Goal: Transaction & Acquisition: Purchase product/service

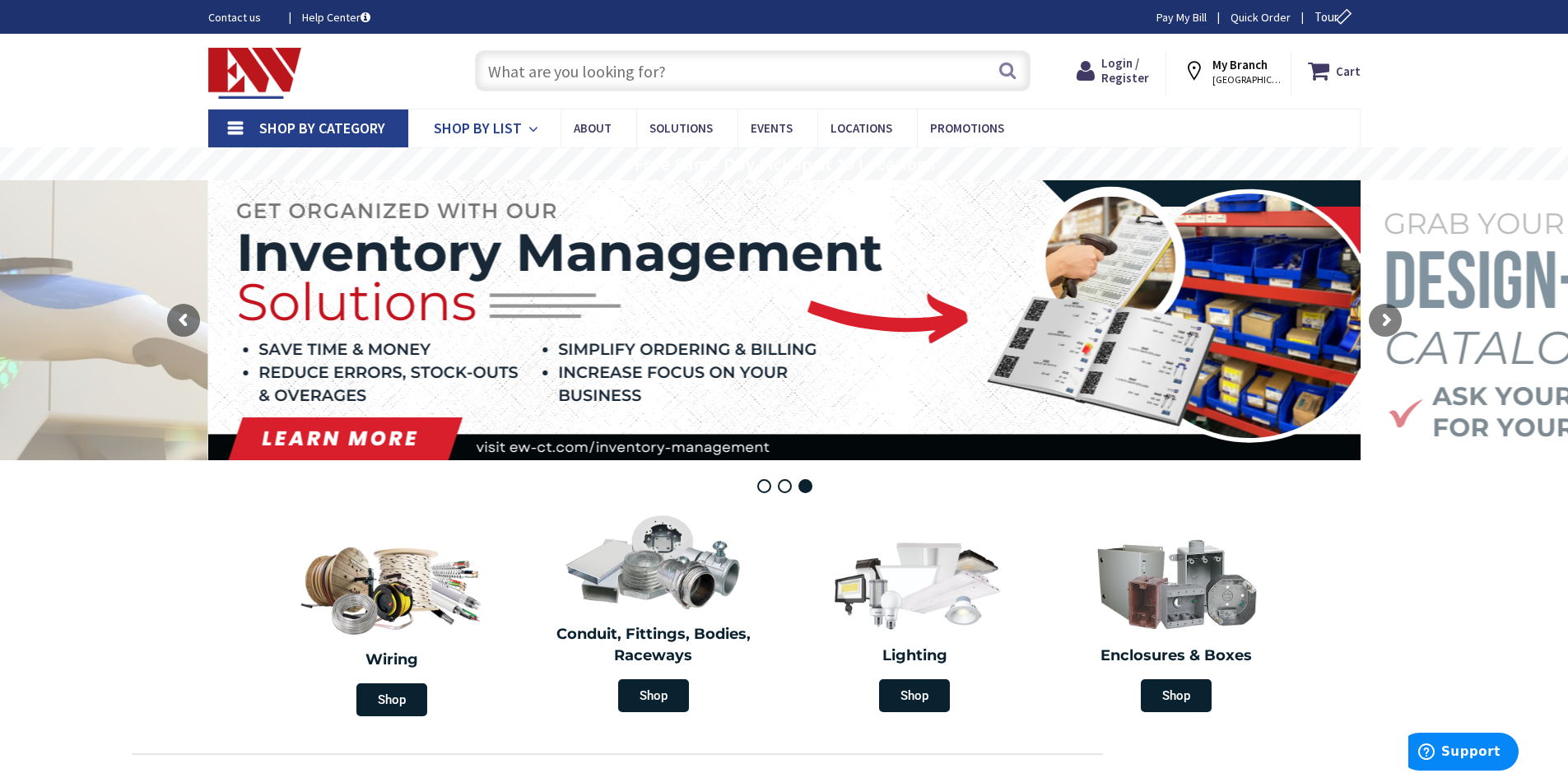
click at [512, 123] on span "Shop By List" at bounding box center [477, 128] width 88 height 19
click at [326, 125] on span "Shop By Category" at bounding box center [322, 128] width 126 height 19
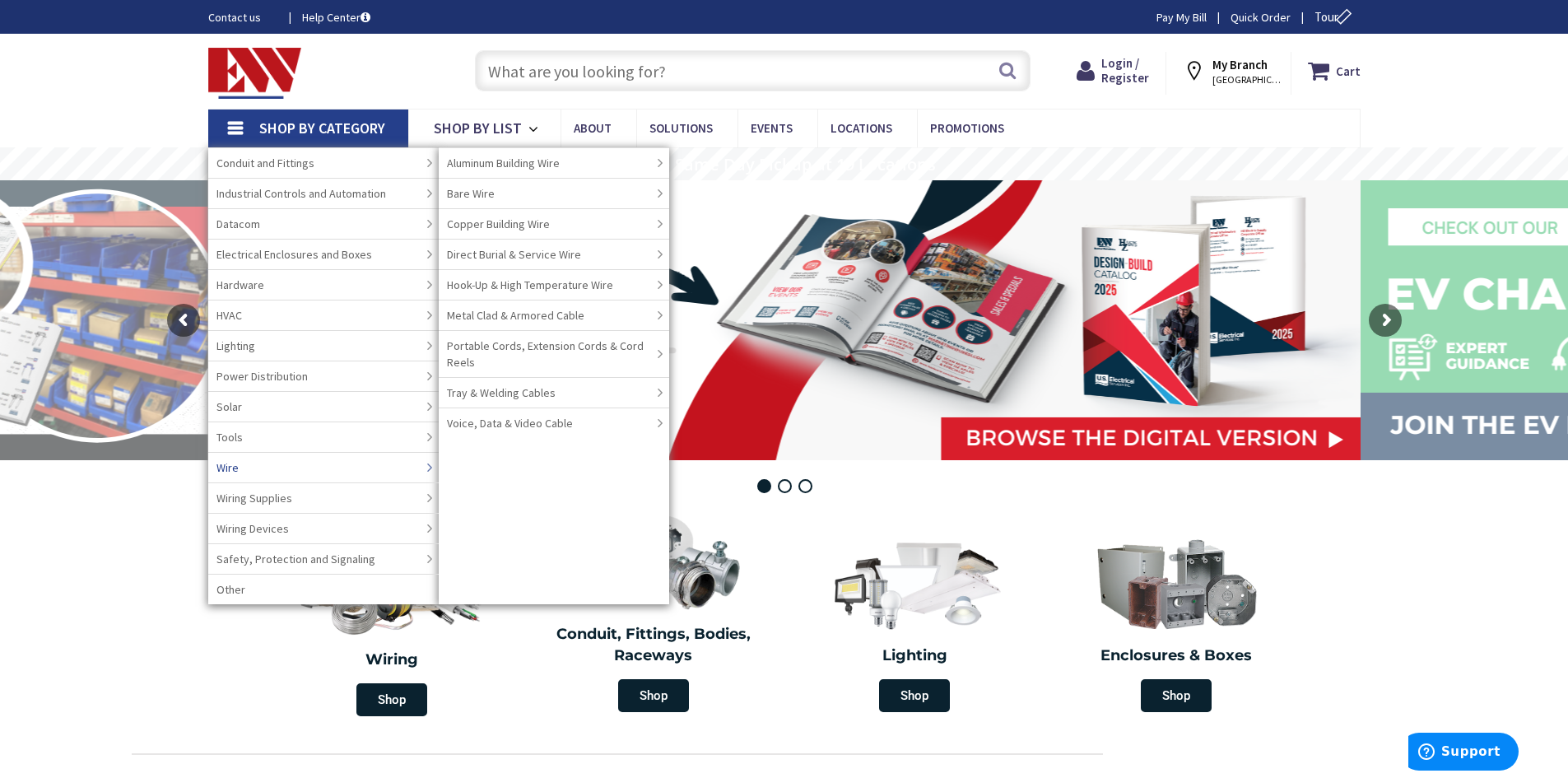
click at [281, 464] on link "Wire" at bounding box center [324, 467] width 231 height 30
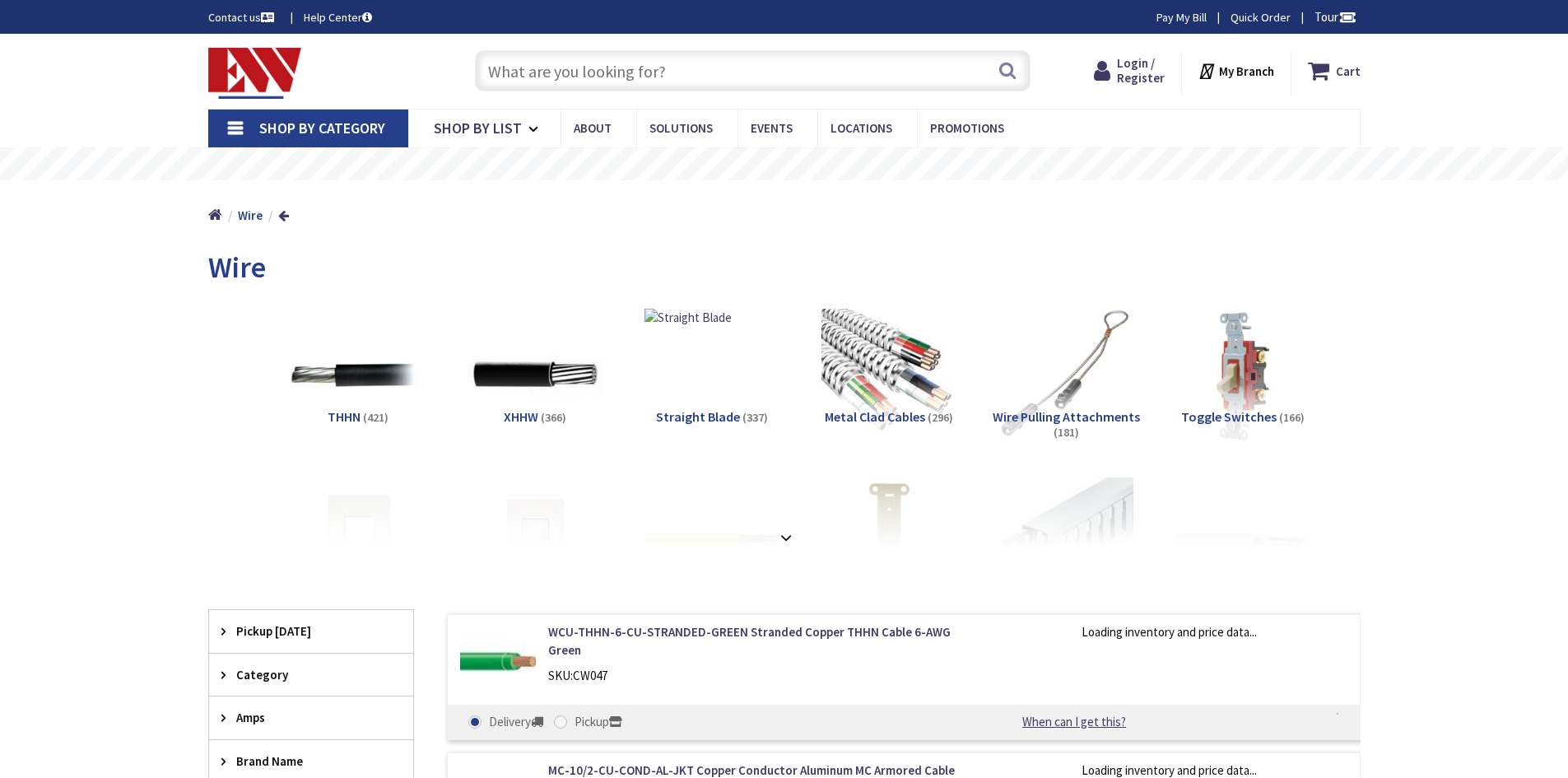
type input "[GEOGRAPHIC_DATA][STREET_ADDRESS][GEOGRAPHIC_DATA]"
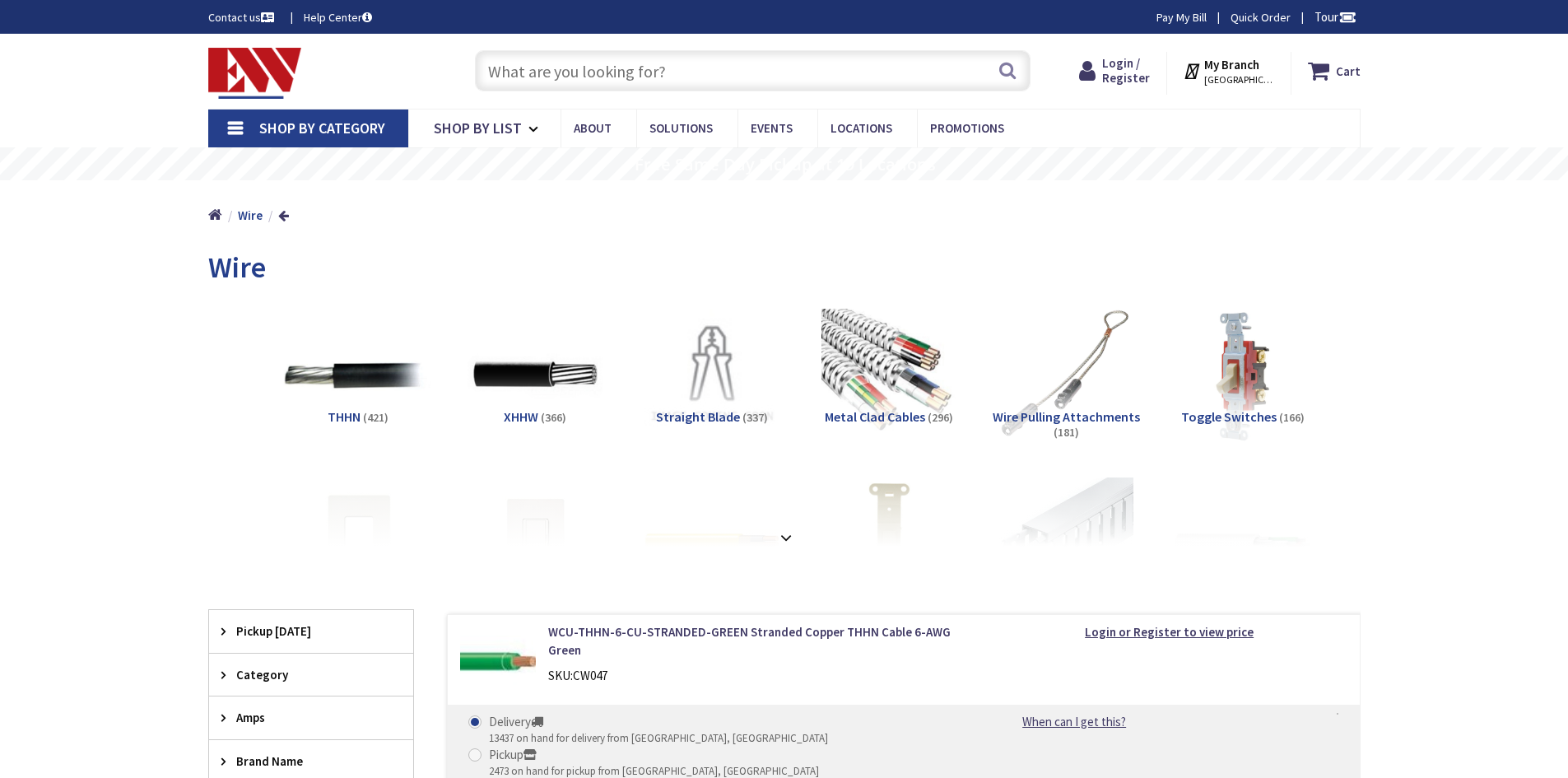
click at [362, 403] on img at bounding box center [357, 374] width 149 height 149
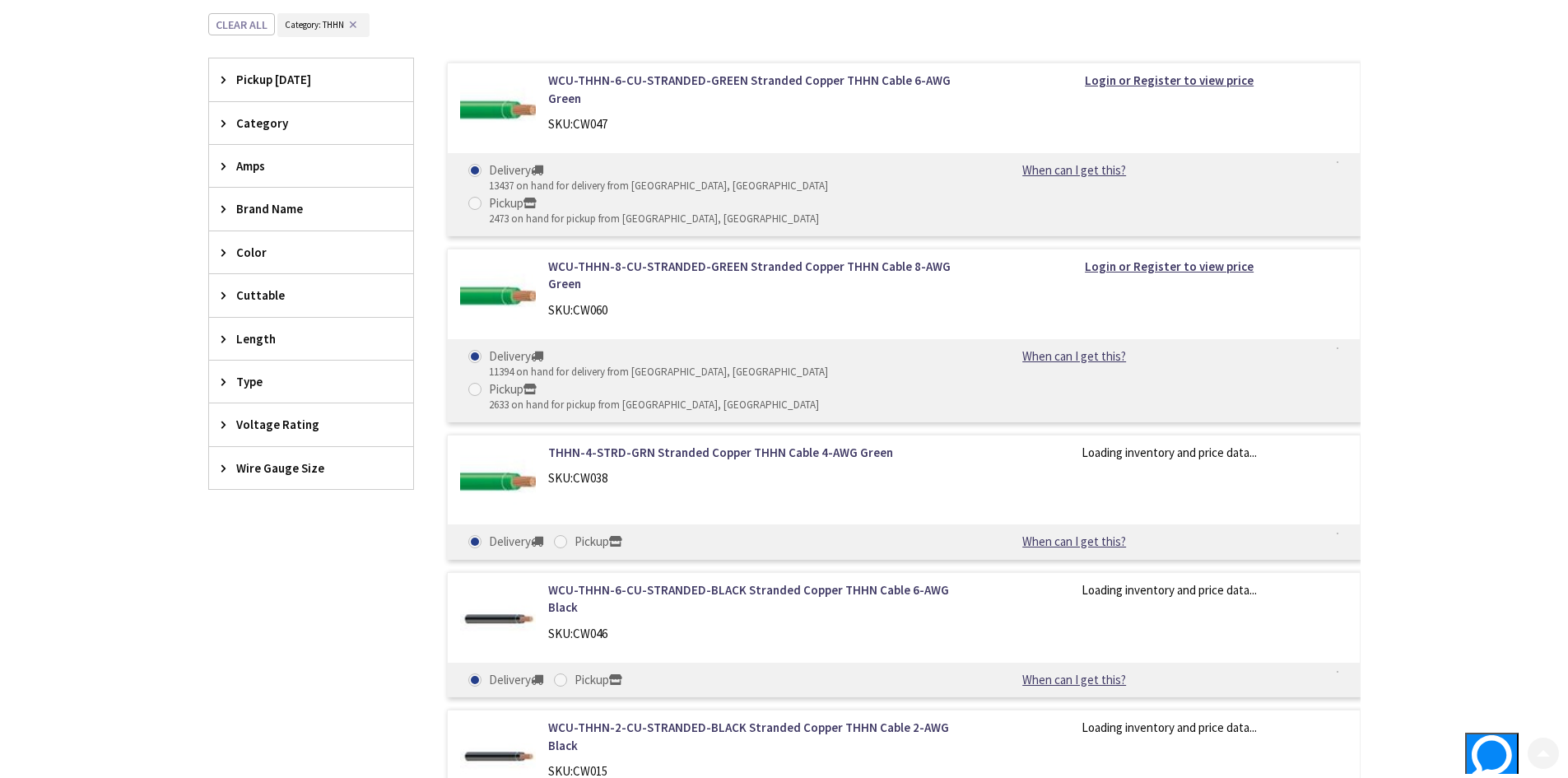
scroll to position [579, 0]
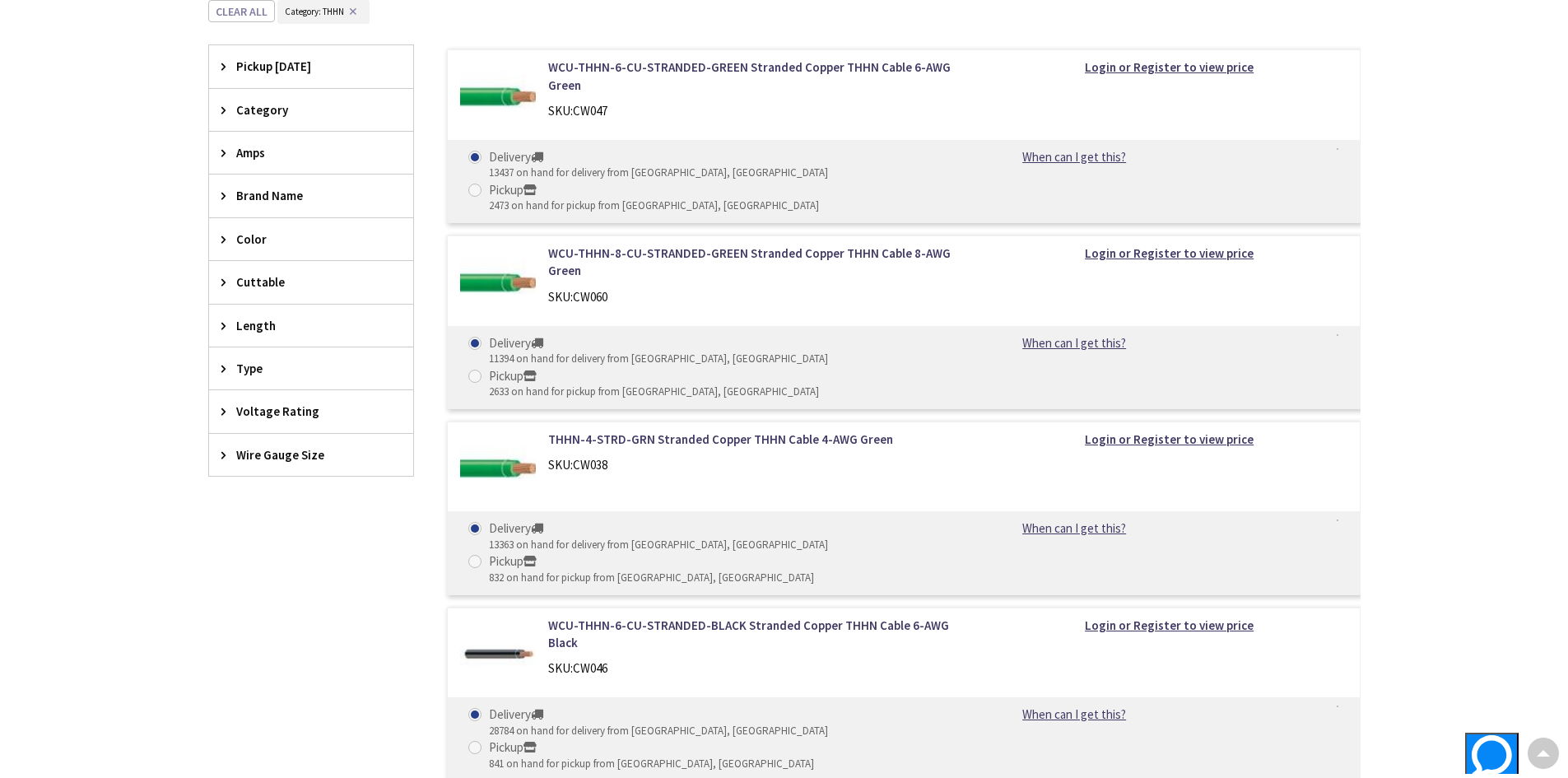
click at [255, 380] on div "Type" at bounding box center [311, 368] width 204 height 42
click at [254, 378] on div "Type" at bounding box center [311, 368] width 204 height 43
click at [235, 459] on div "Wire Gauge Size" at bounding box center [311, 454] width 204 height 42
click at [282, 515] on span "12 AWG" at bounding box center [311, 516] width 204 height 28
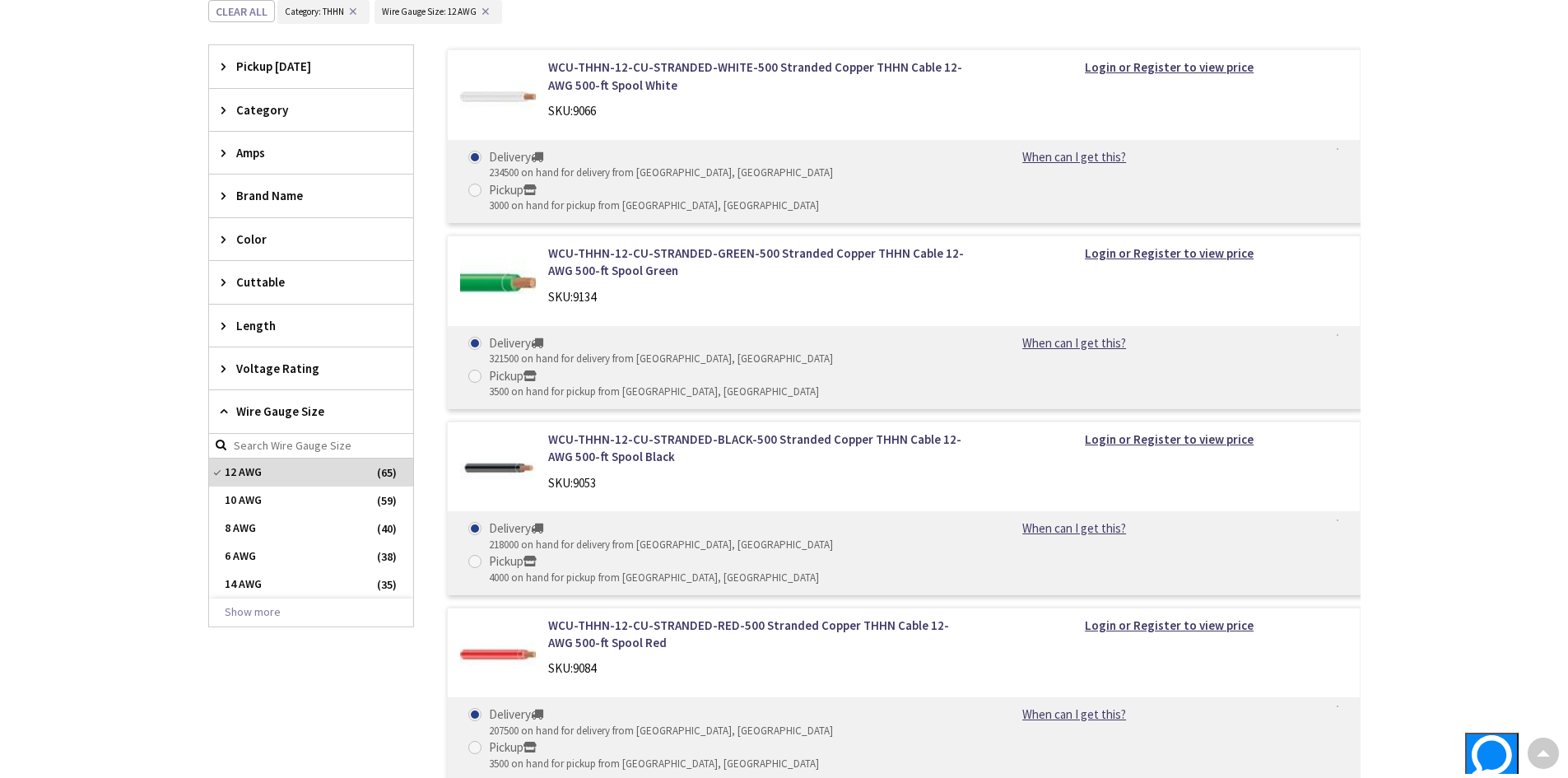
click at [245, 336] on div "Length" at bounding box center [311, 326] width 204 height 42
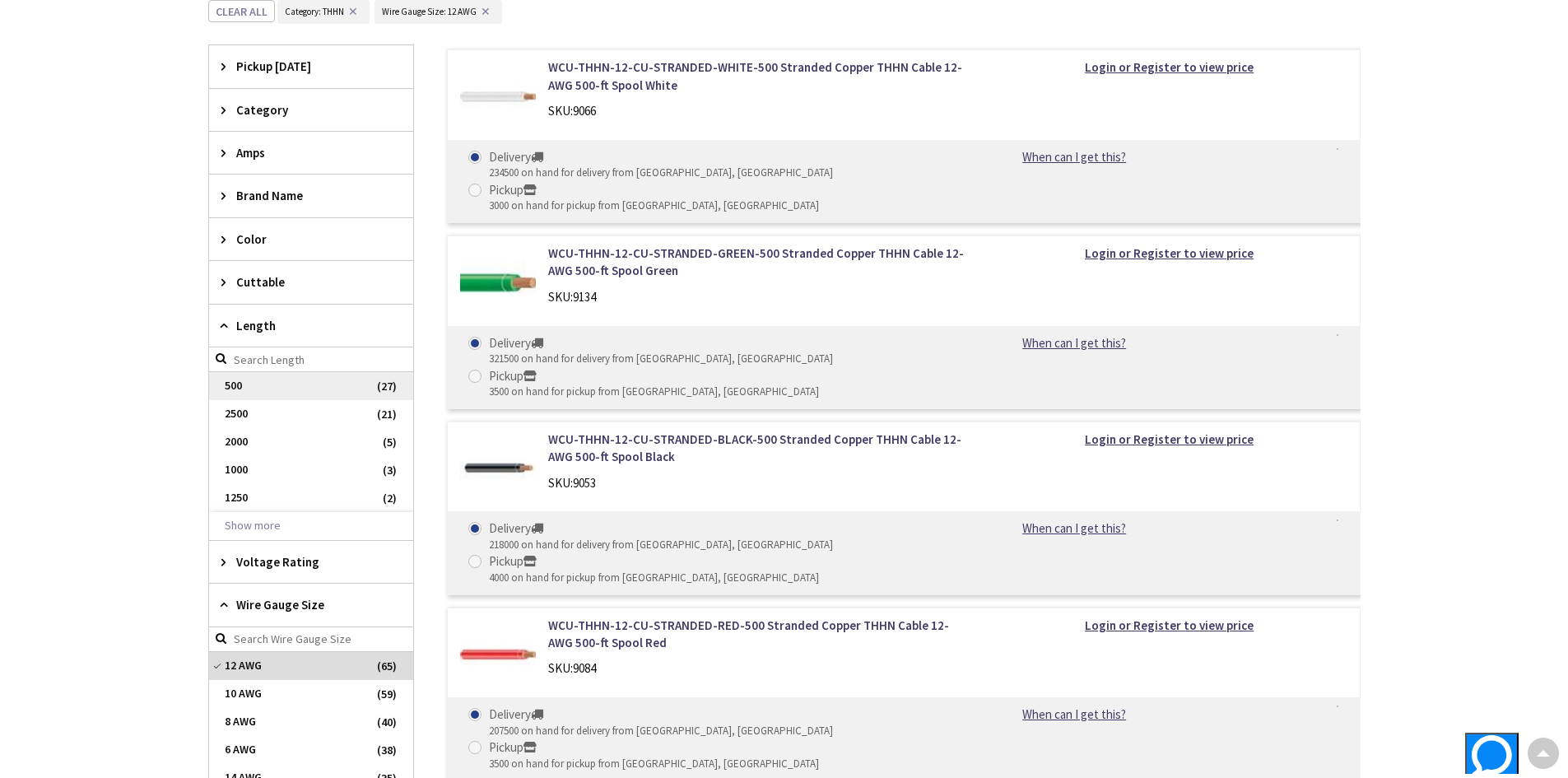
click at [252, 385] on span "500" at bounding box center [311, 386] width 204 height 28
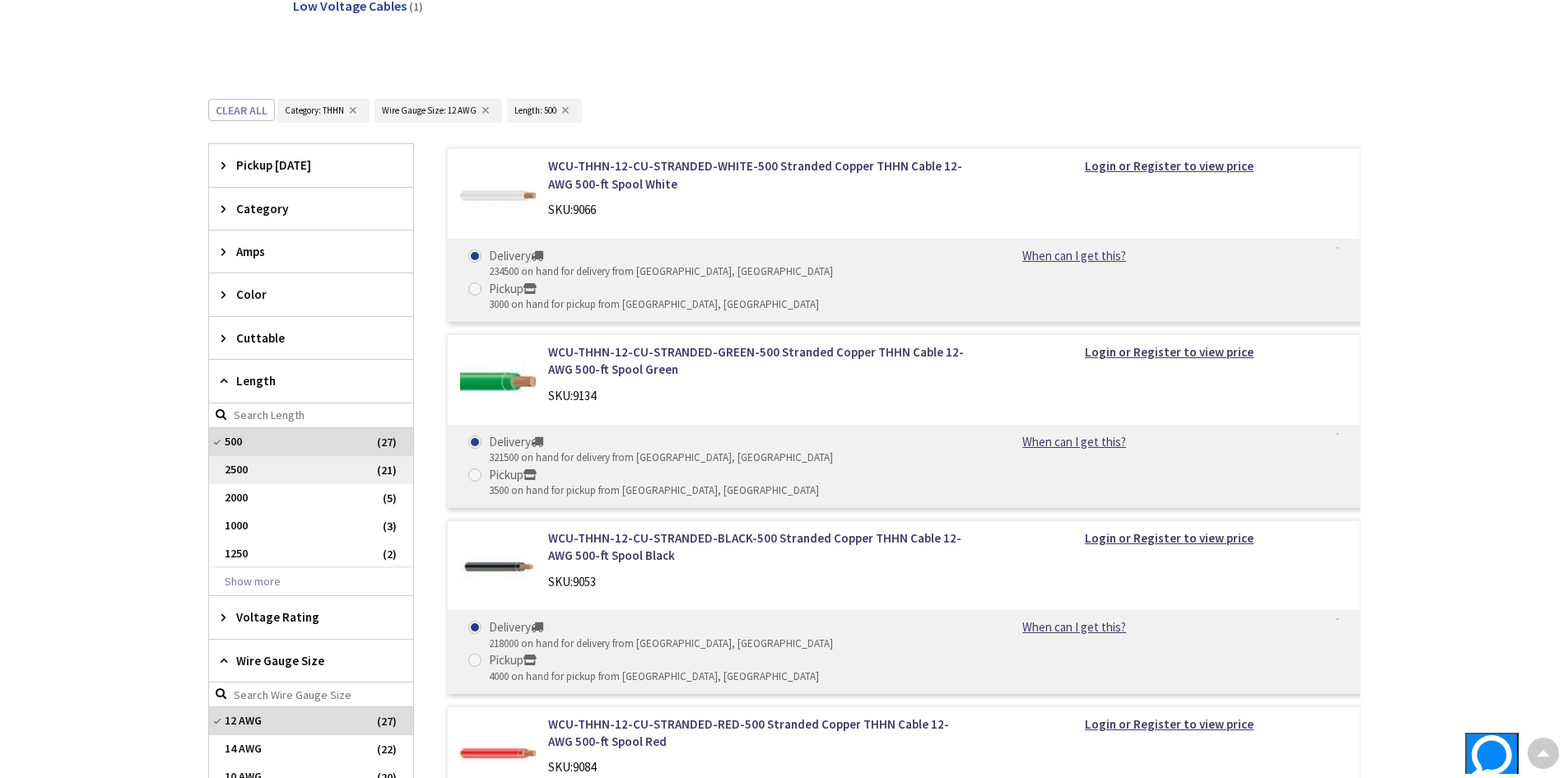
scroll to position [679, 0]
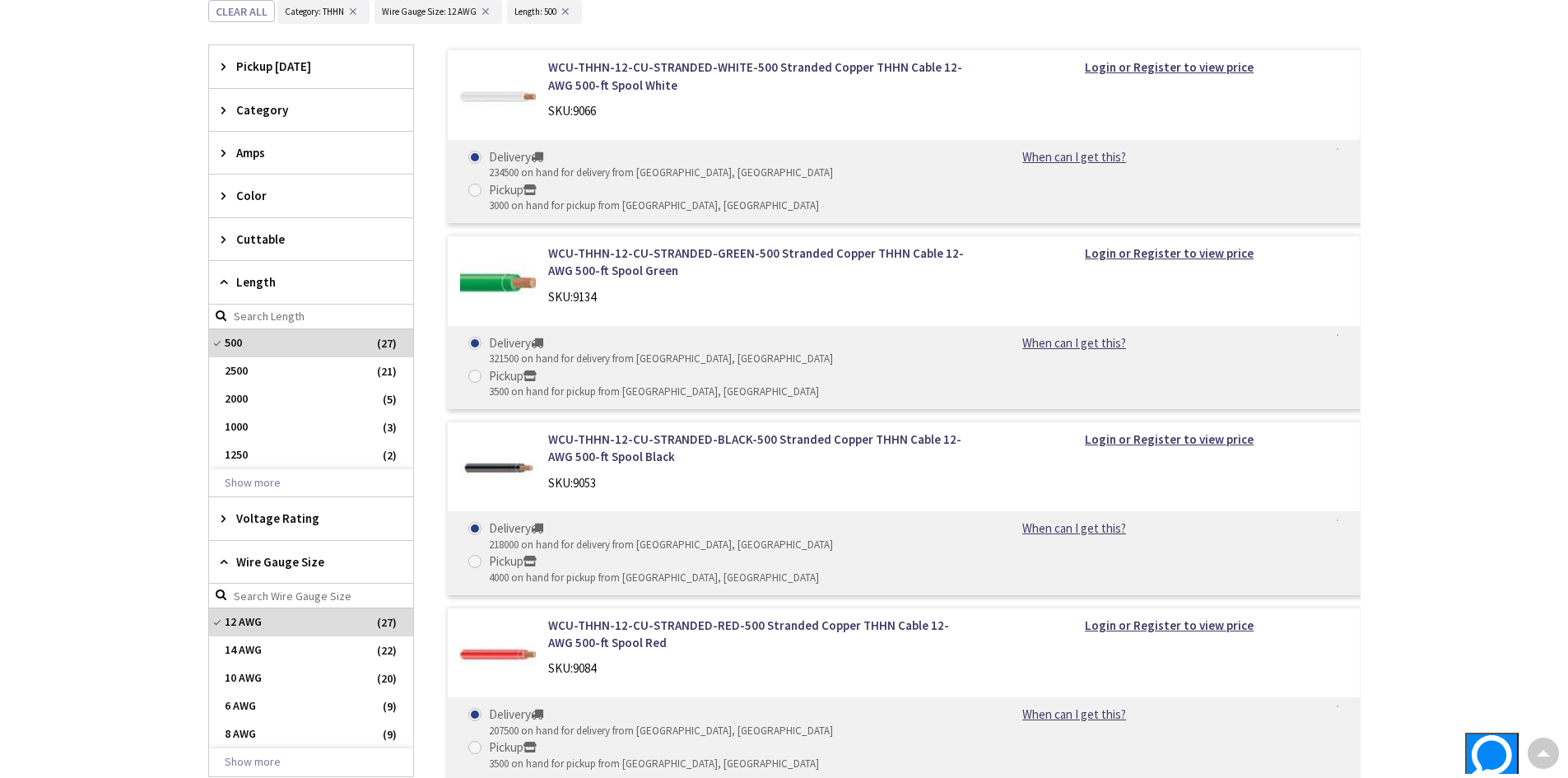
click at [256, 64] on span "Pickup [DATE]" at bounding box center [304, 66] width 134 height 17
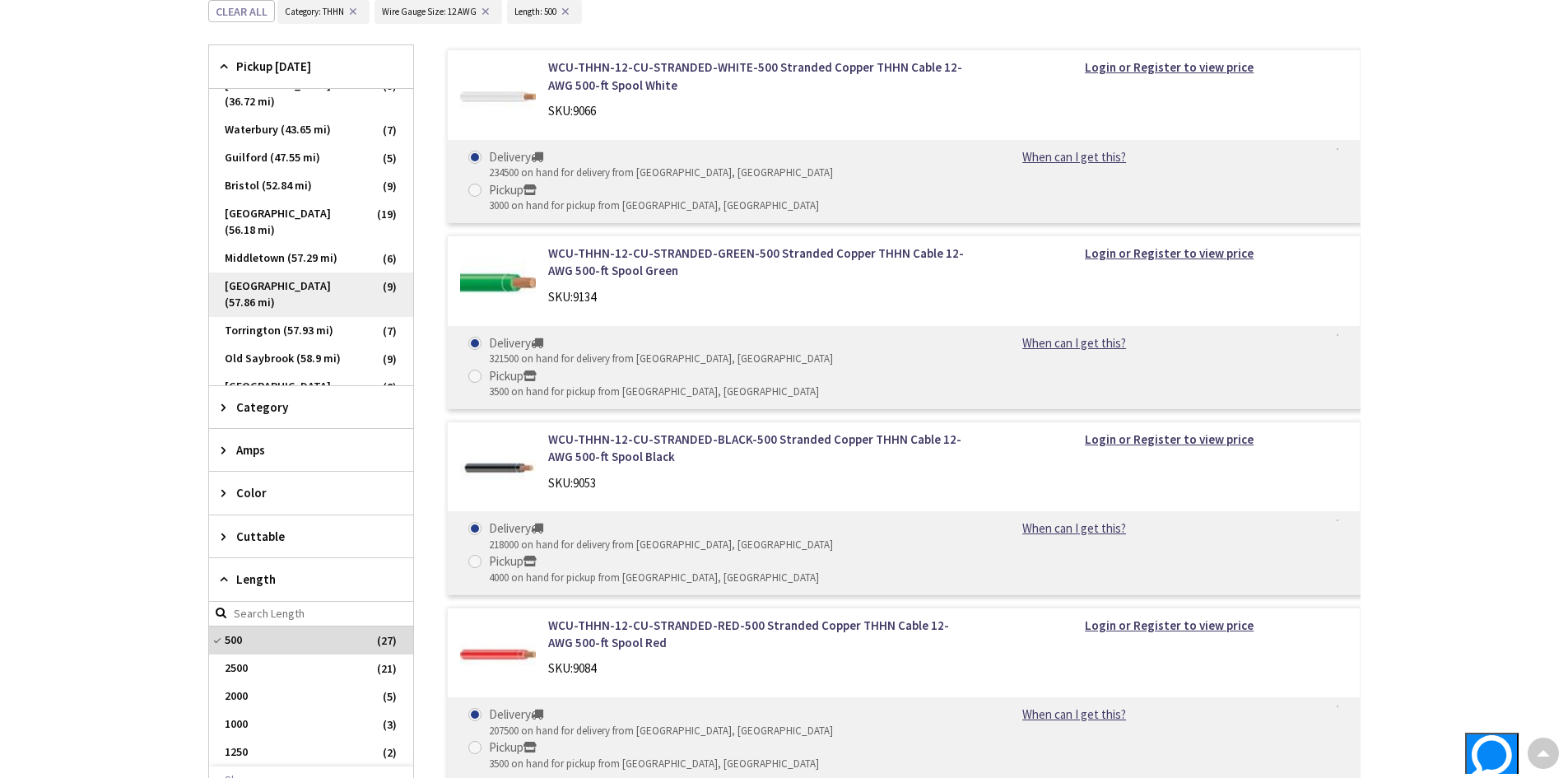
scroll to position [0, 0]
click at [292, 290] on span "Waterbury (43.65 mi)" at bounding box center [311, 304] width 204 height 28
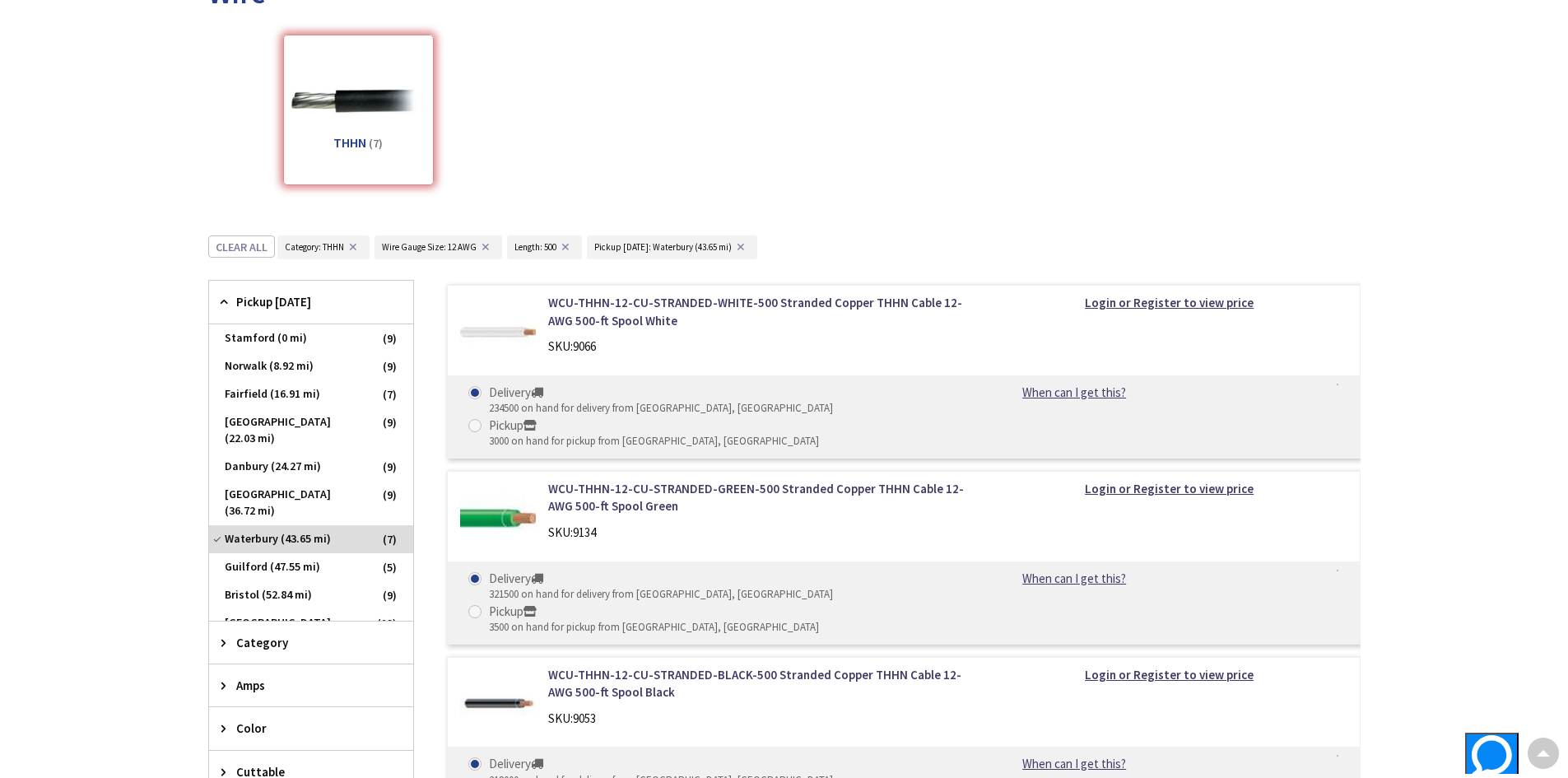
scroll to position [262, 0]
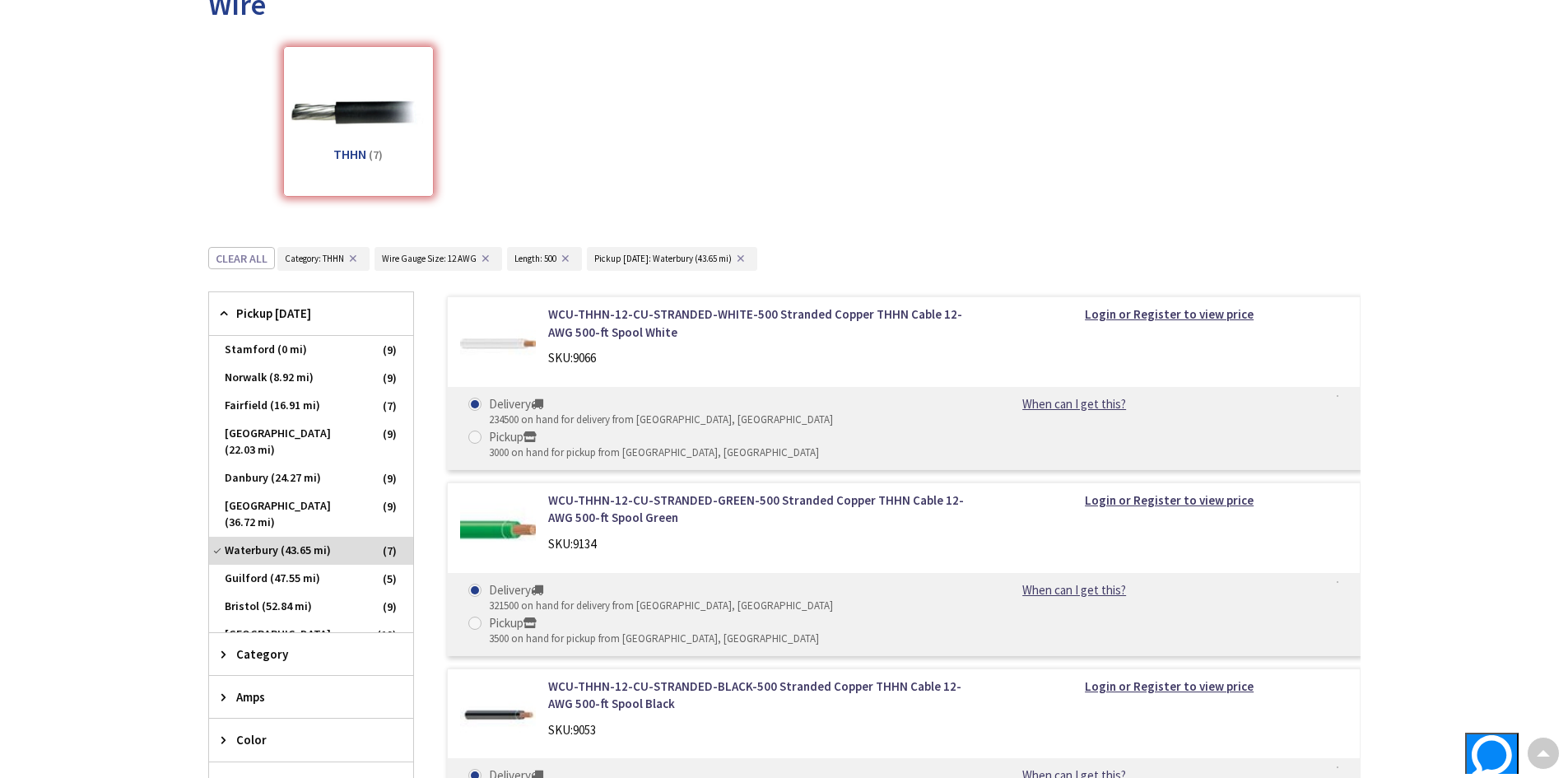
click at [482, 431] on span at bounding box center [475, 437] width 13 height 13
click at [483, 432] on input "Pickup 3000 on hand for pickup from [GEOGRAPHIC_DATA], [GEOGRAPHIC_DATA]" at bounding box center [477, 436] width 10 height 10
radio input "true"
click at [482, 616] on span at bounding box center [475, 623] width 13 height 13
click at [483, 617] on input "Pickup 3500 on hand for pickup from [GEOGRAPHIC_DATA], [GEOGRAPHIC_DATA]" at bounding box center [477, 622] width 10 height 10
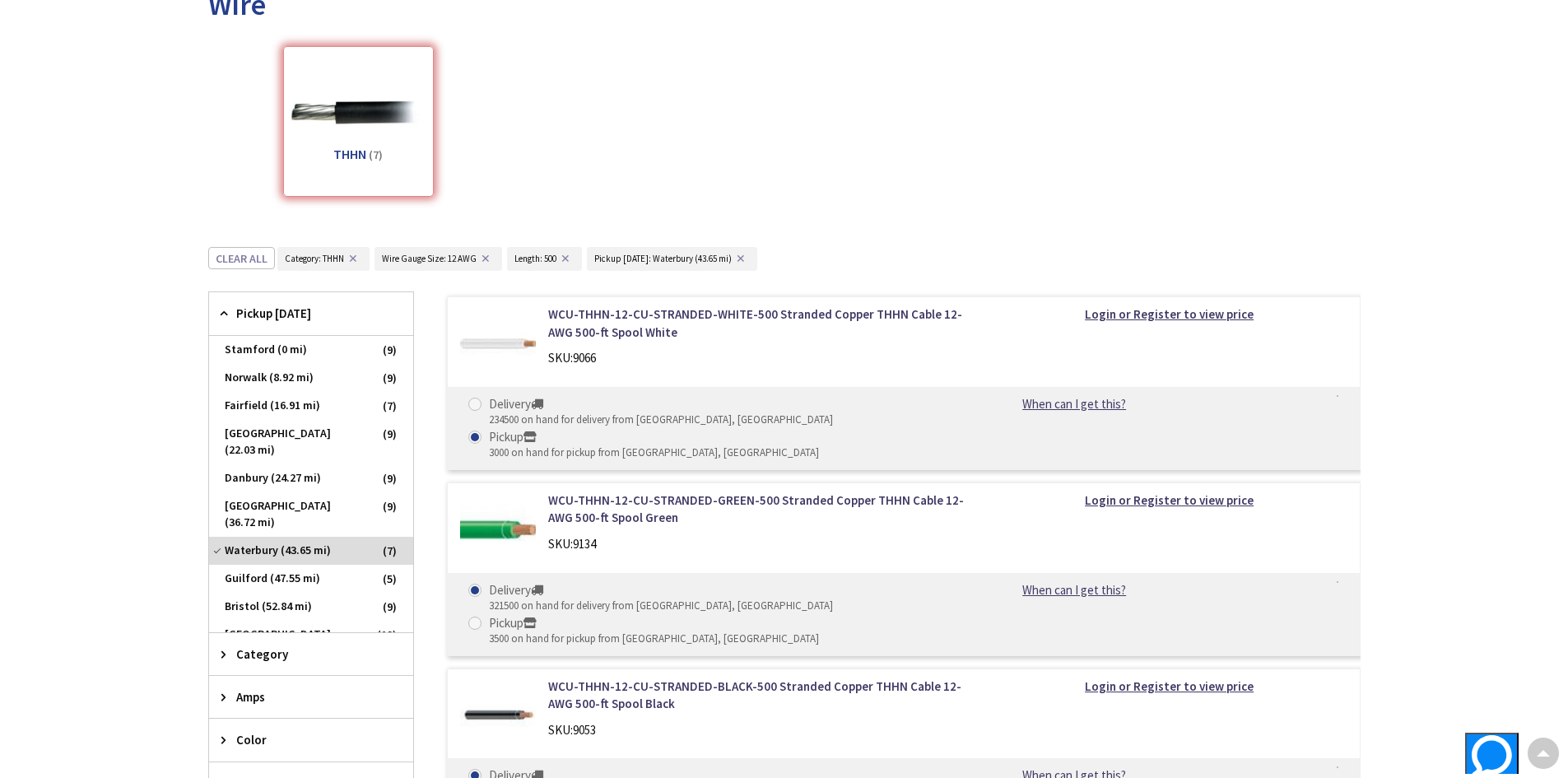
radio input "true"
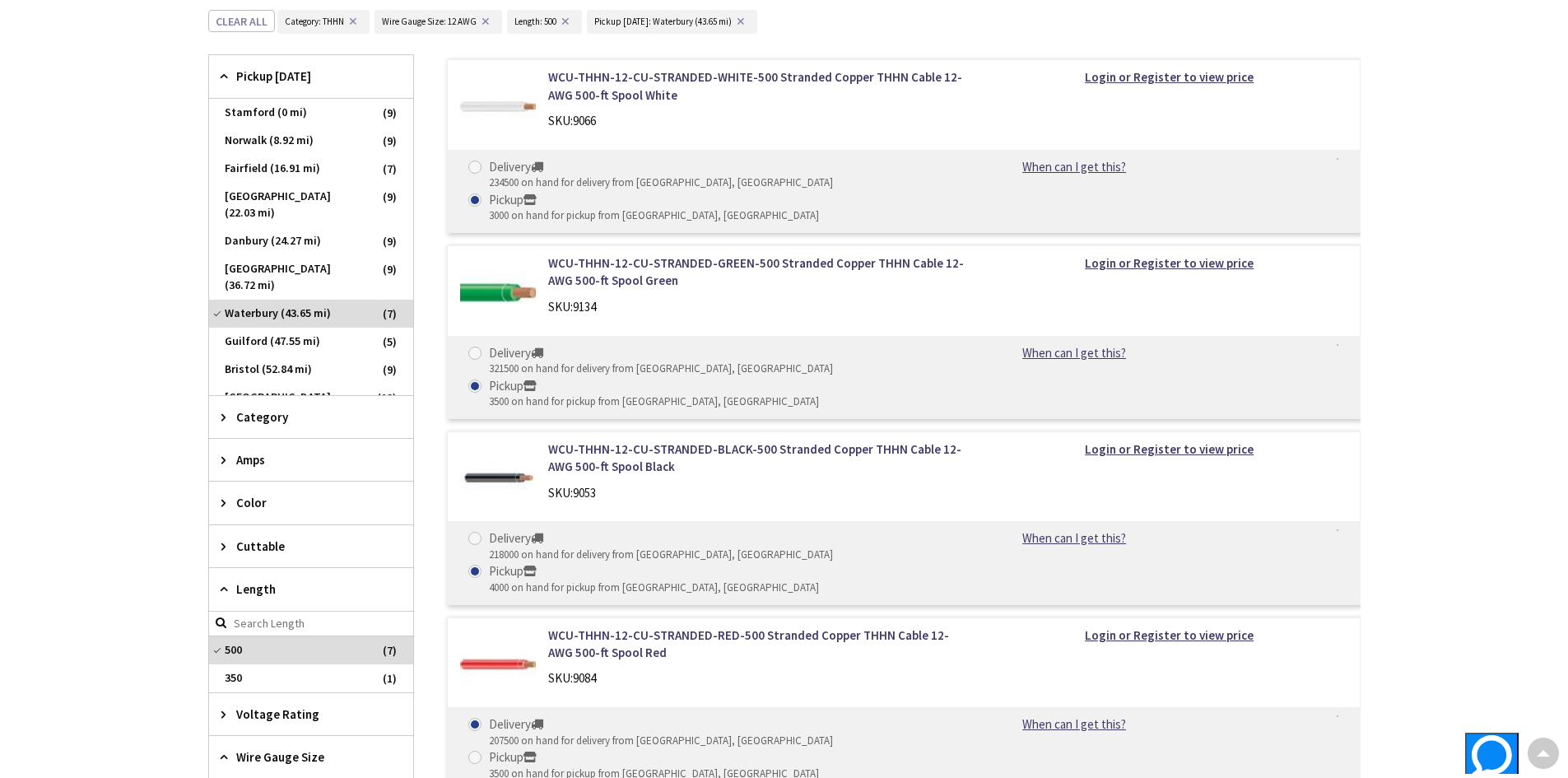
scroll to position [509, 0]
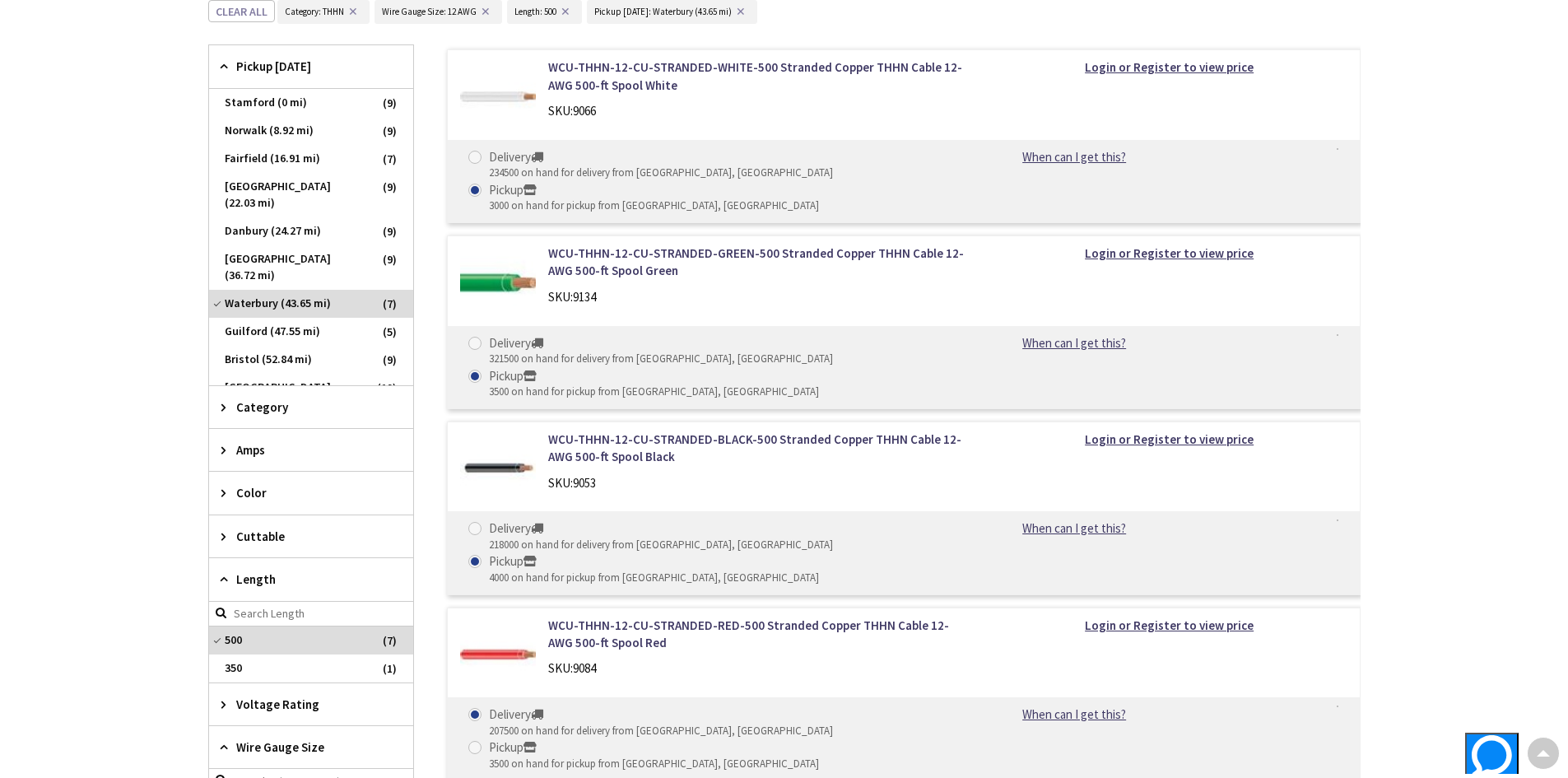
click at [482, 741] on span at bounding box center [475, 748] width 13 height 13
click at [483, 742] on input "Pickup 3500 on hand for pickup from [GEOGRAPHIC_DATA], [GEOGRAPHIC_DATA]" at bounding box center [477, 747] width 10 height 10
radio input "true"
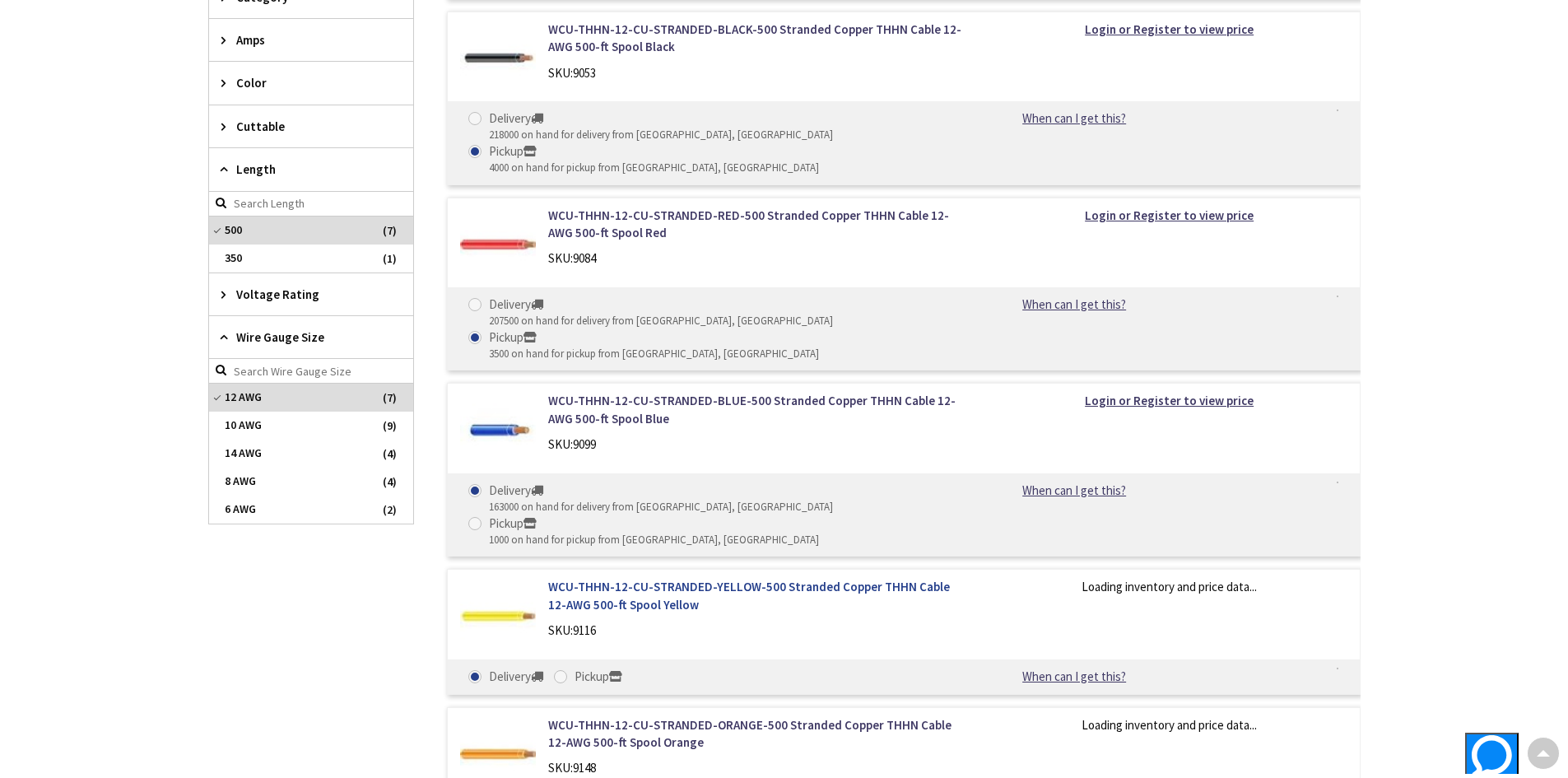
scroll to position [921, 0]
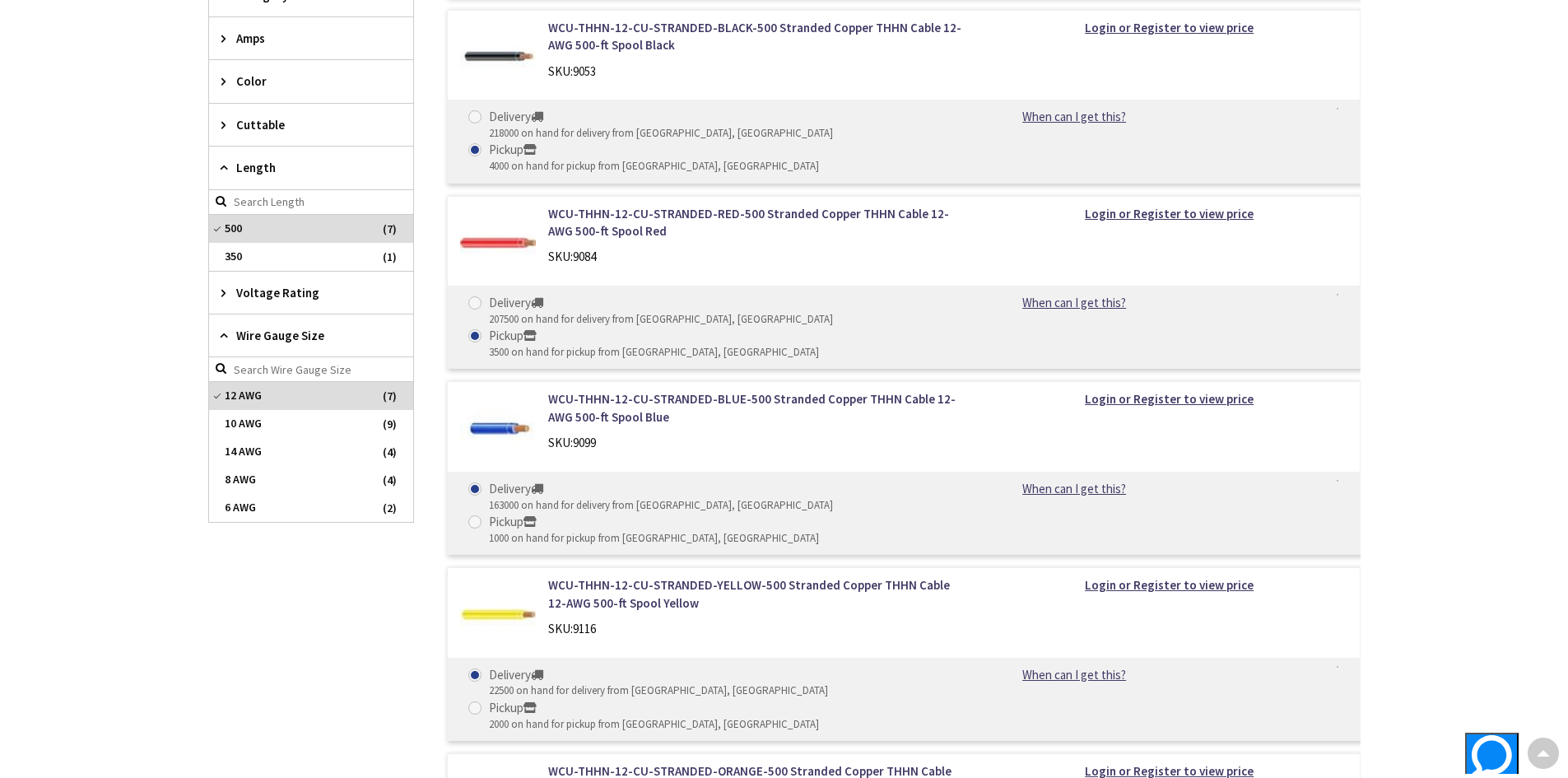
click at [482, 515] on span at bounding box center [475, 522] width 13 height 13
click at [483, 516] on input "Pickup 1000 on hand for pickup from [GEOGRAPHIC_DATA], [GEOGRAPHIC_DATA]" at bounding box center [477, 521] width 10 height 10
radio input "true"
click at [482, 701] on span at bounding box center [475, 708] width 13 height 13
click at [483, 702] on input "Pickup 2000 on hand for pickup from [GEOGRAPHIC_DATA], [GEOGRAPHIC_DATA]" at bounding box center [477, 707] width 10 height 10
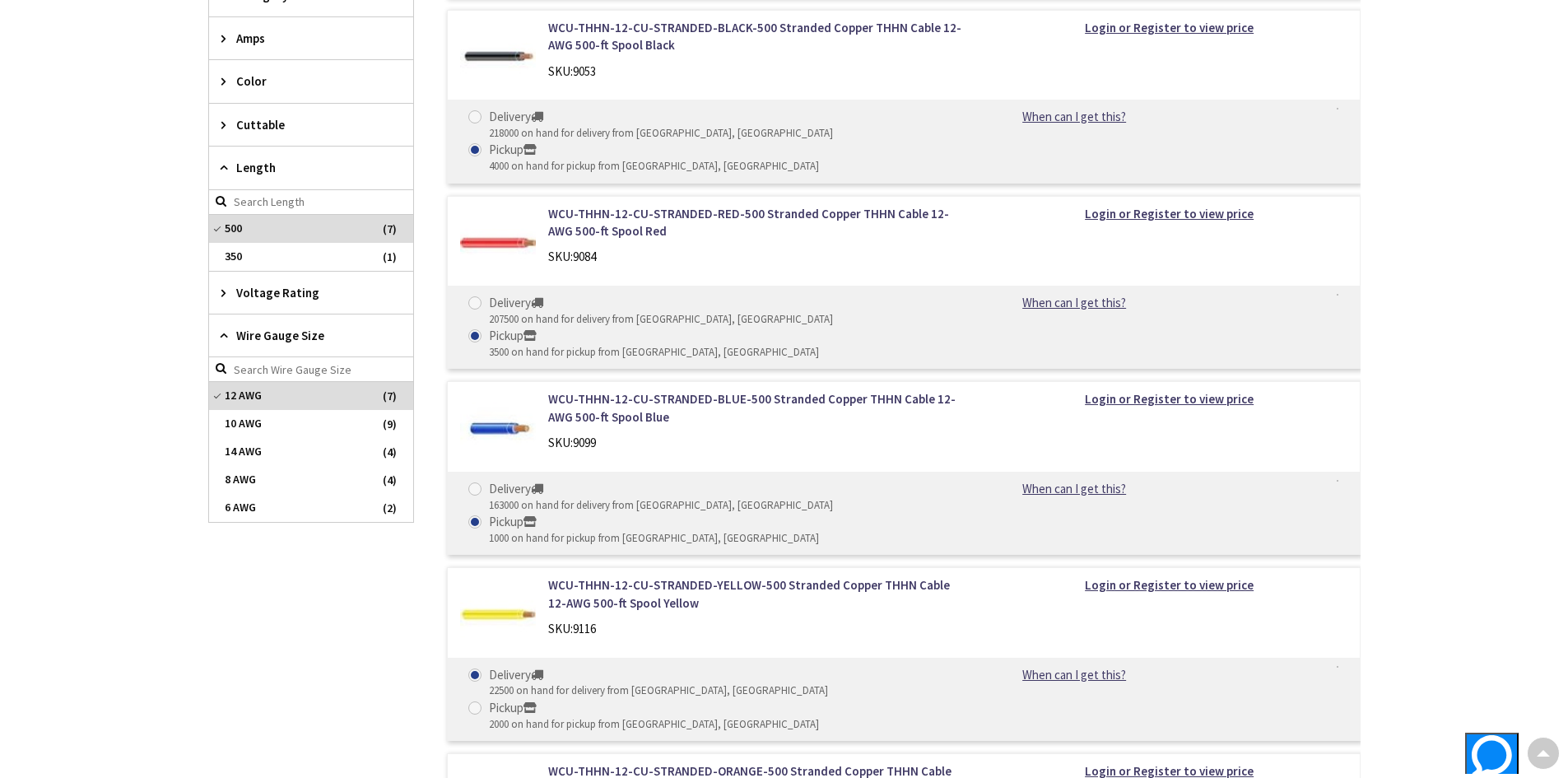
radio input "true"
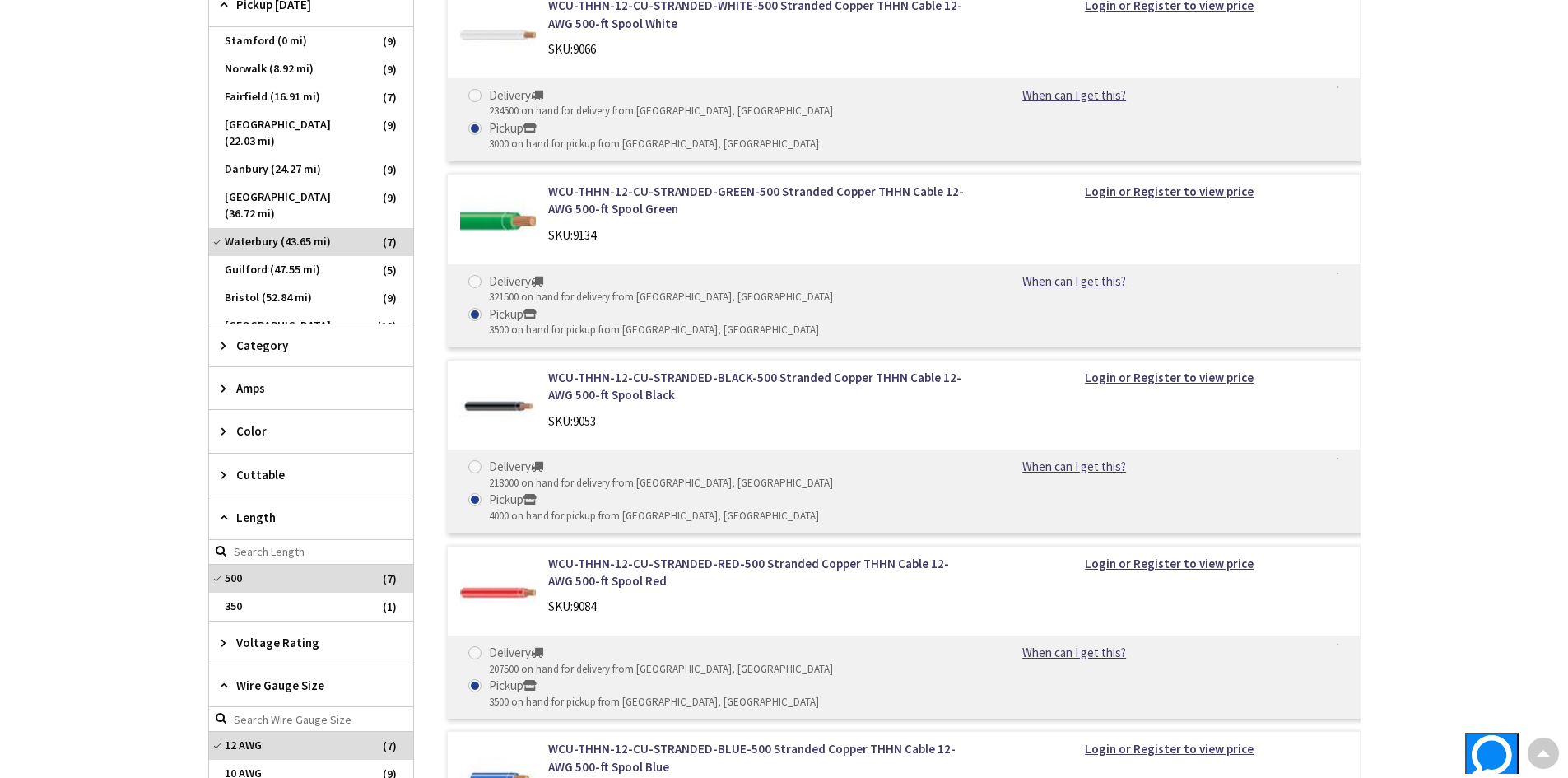
scroll to position [576, 0]
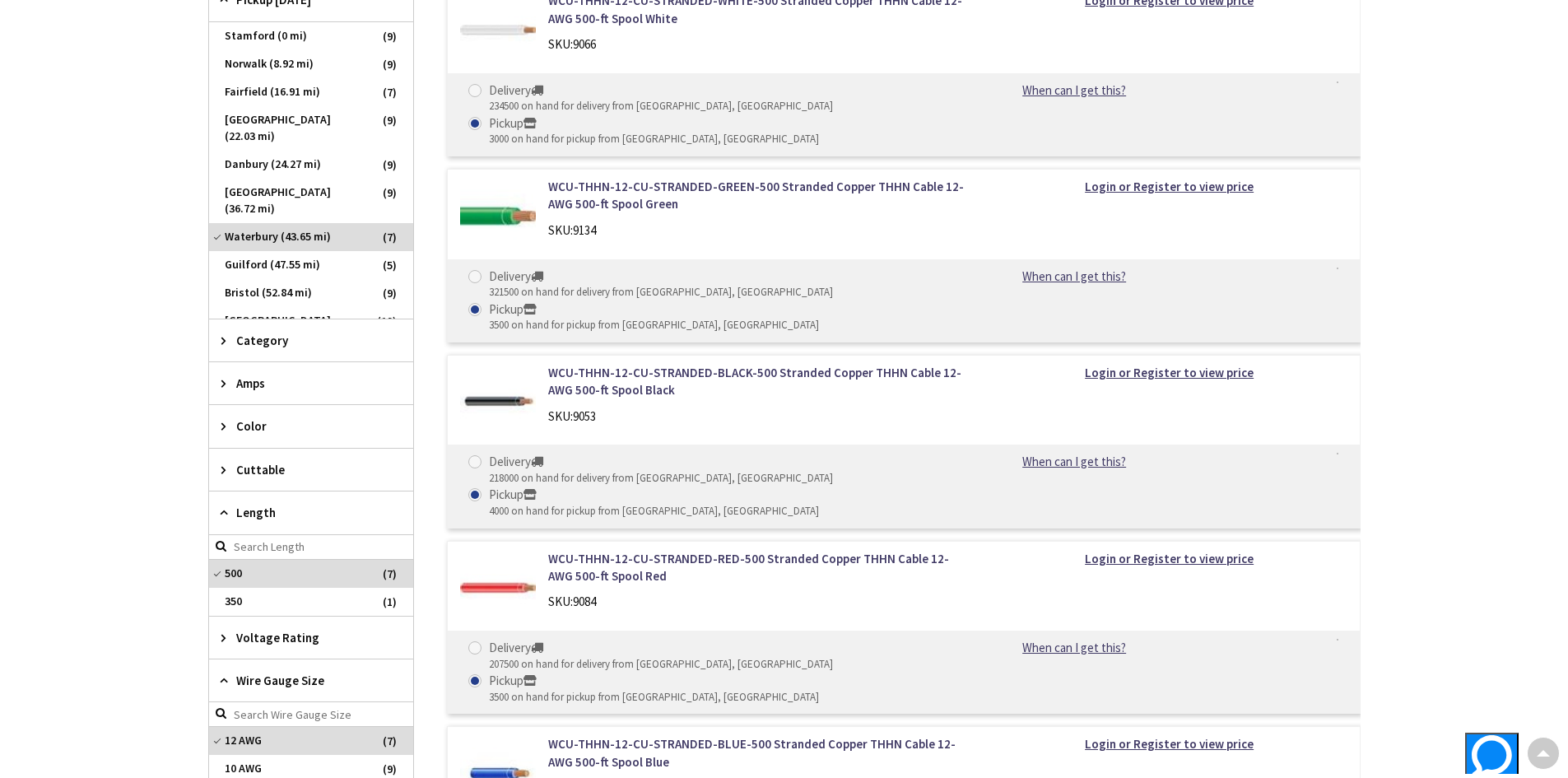
click at [310, 439] on div "Color" at bounding box center [311, 426] width 204 height 42
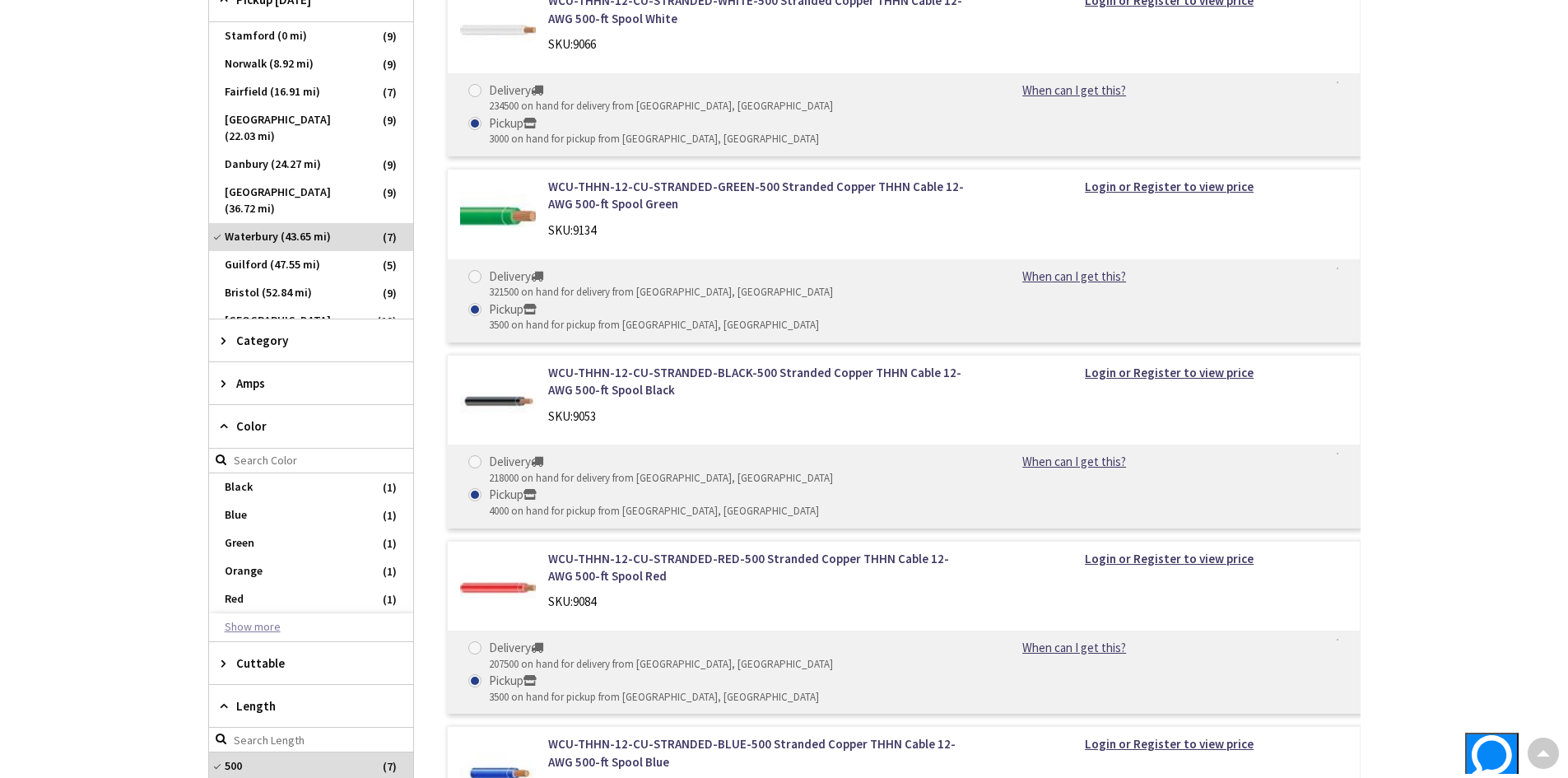
click at [283, 621] on button "Show more" at bounding box center [311, 628] width 204 height 28
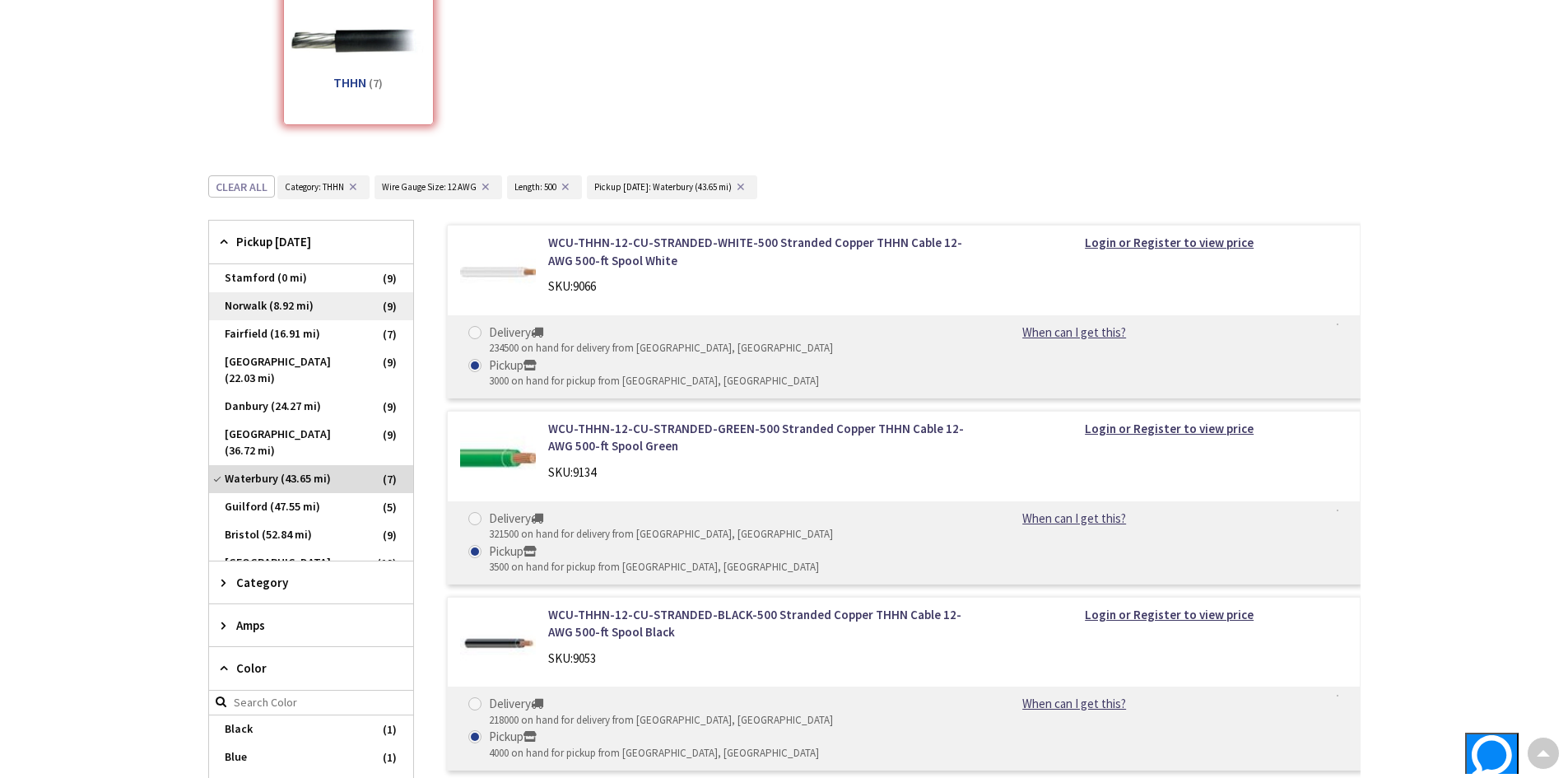
scroll to position [329, 0]
